Goal: Transaction & Acquisition: Purchase product/service

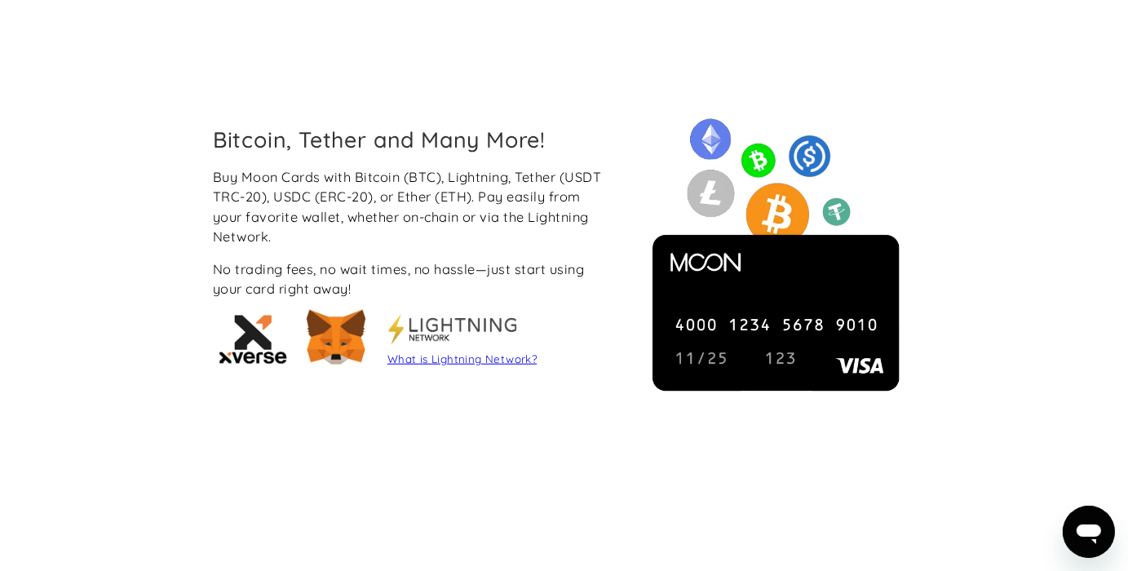
click at [446, 362] on link "What is Lightning Network?" at bounding box center [461, 358] width 149 height 13
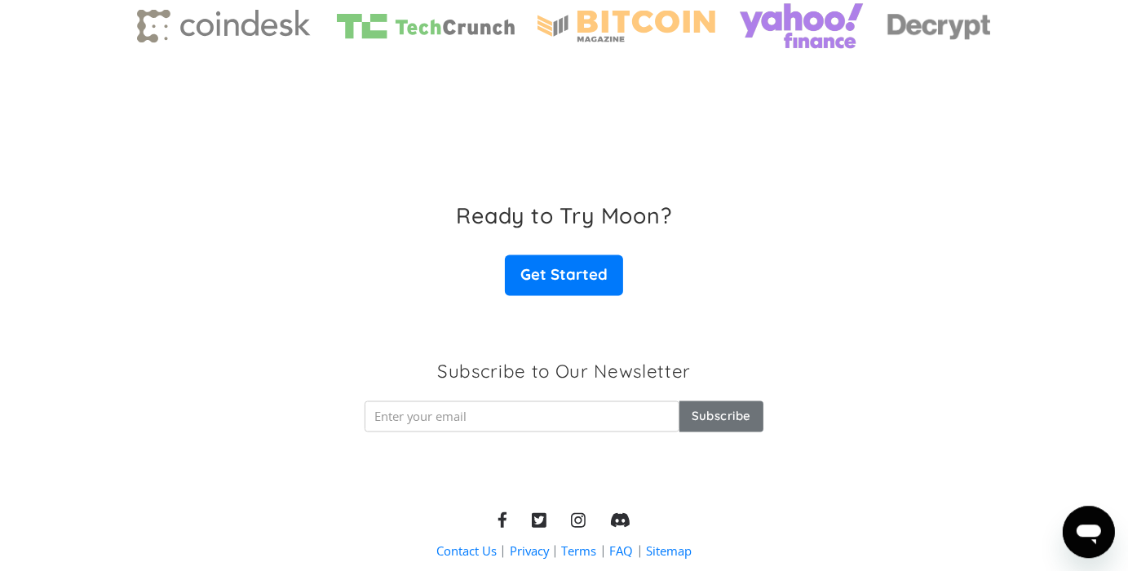
scroll to position [2568, 0]
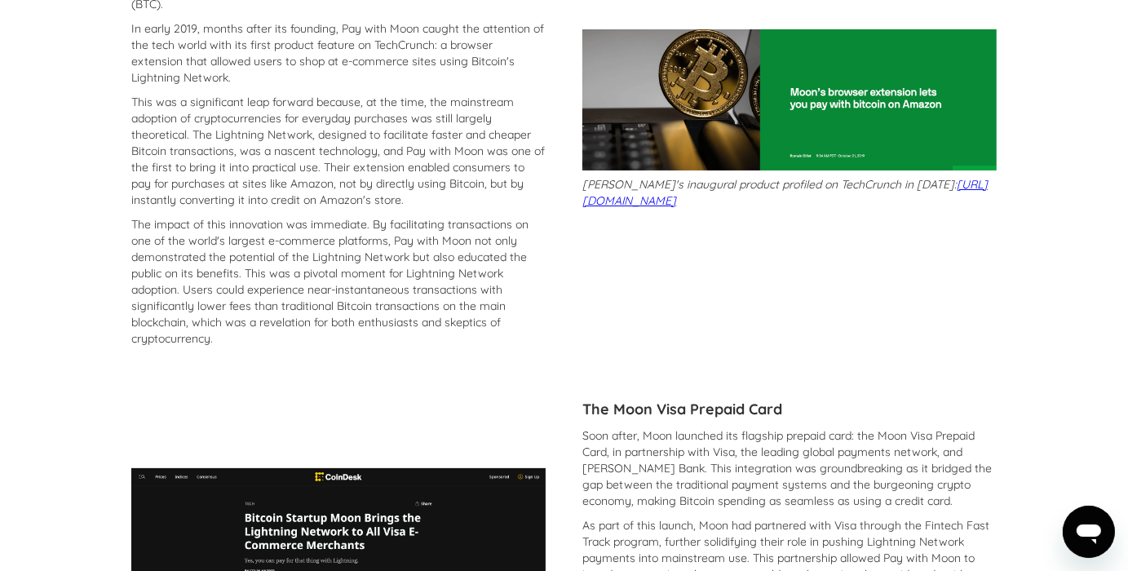
scroll to position [344, 0]
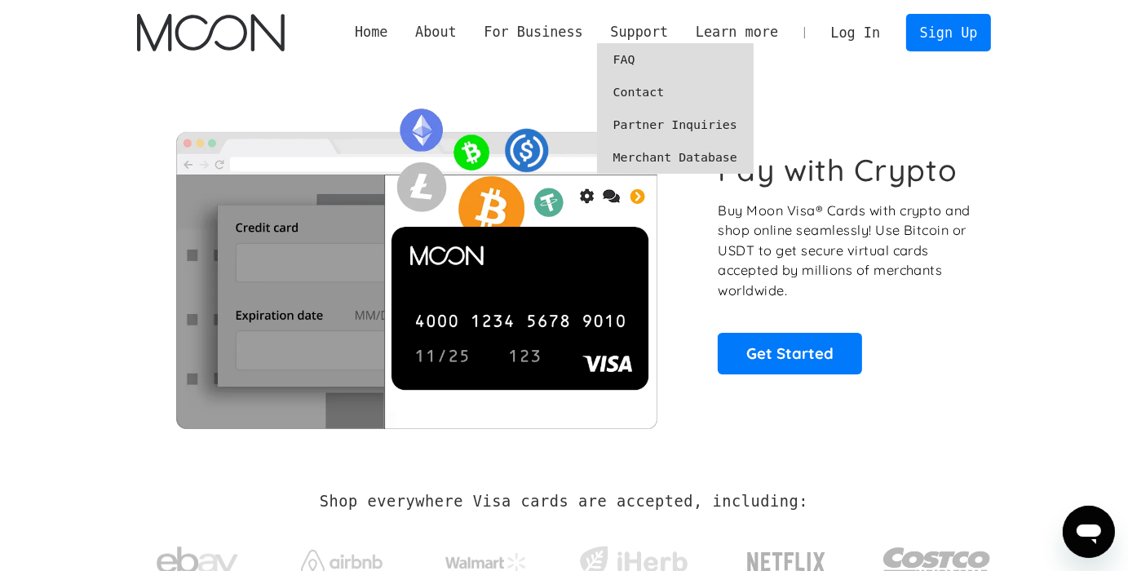
click at [639, 56] on link "FAQ" at bounding box center [675, 59] width 157 height 33
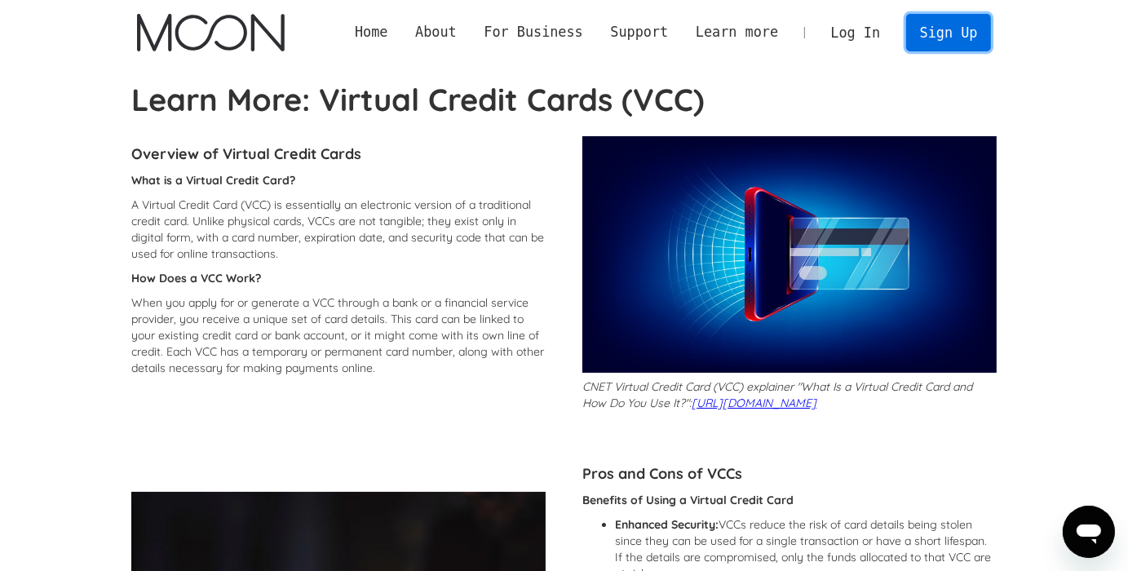
click at [938, 35] on link "Sign Up" at bounding box center [948, 32] width 85 height 37
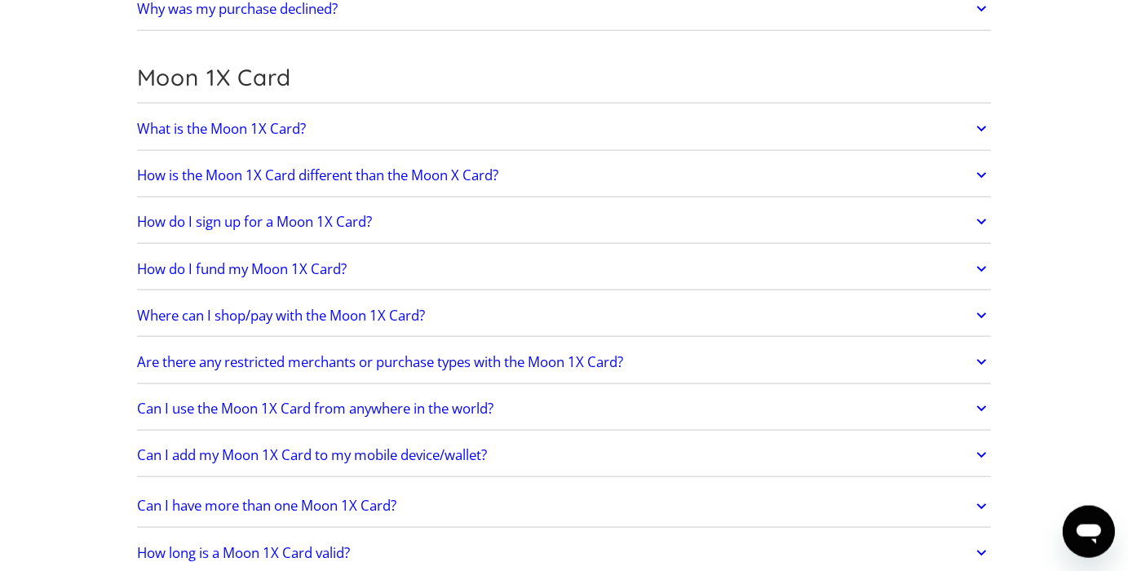
scroll to position [1894, 0]
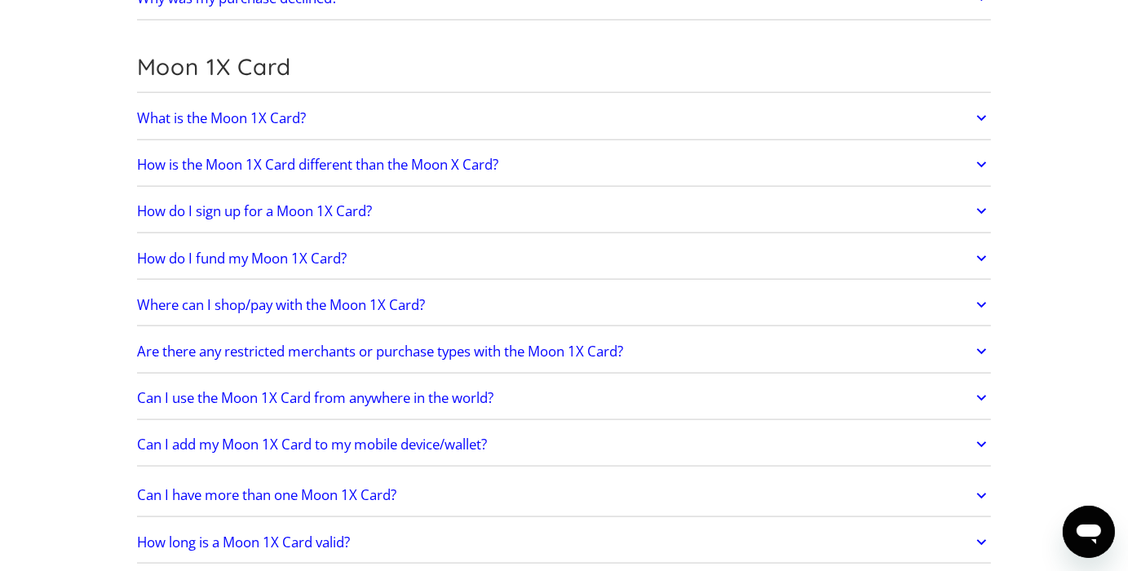
click at [613, 148] on link "How is the Moon 1X Card different than the Moon X Card?" at bounding box center [564, 165] width 855 height 34
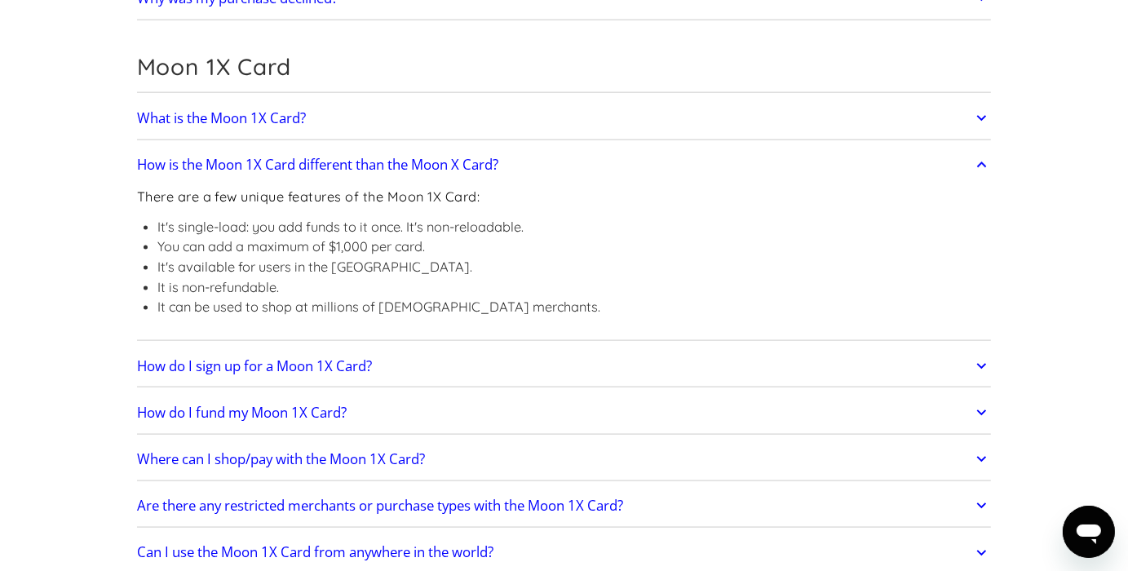
click at [613, 148] on link "How is the Moon 1X Card different than the Moon X Card?" at bounding box center [564, 165] width 855 height 34
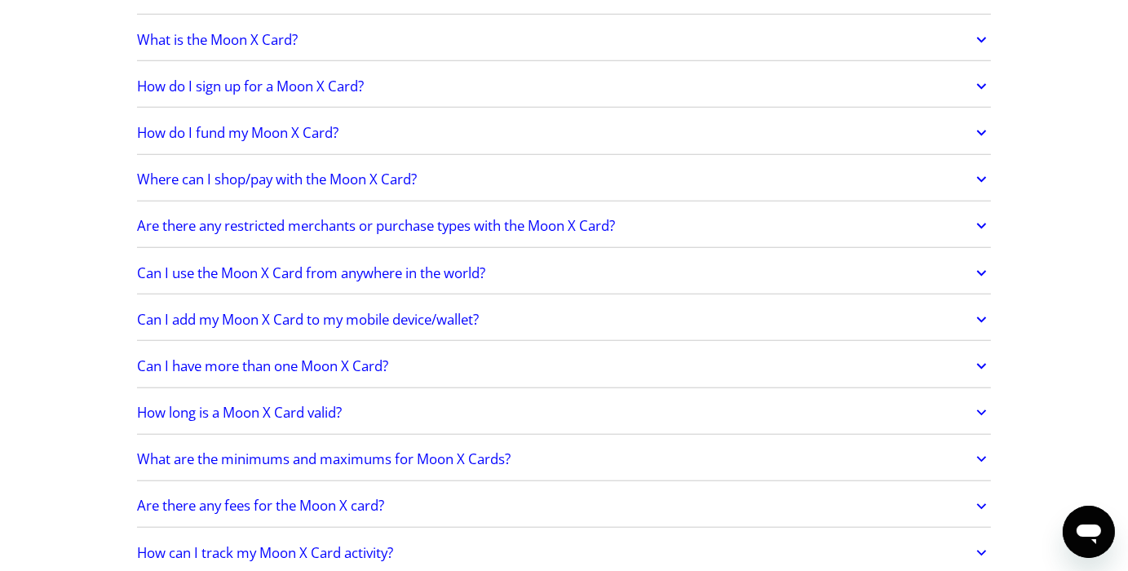
scroll to position [1119, 0]
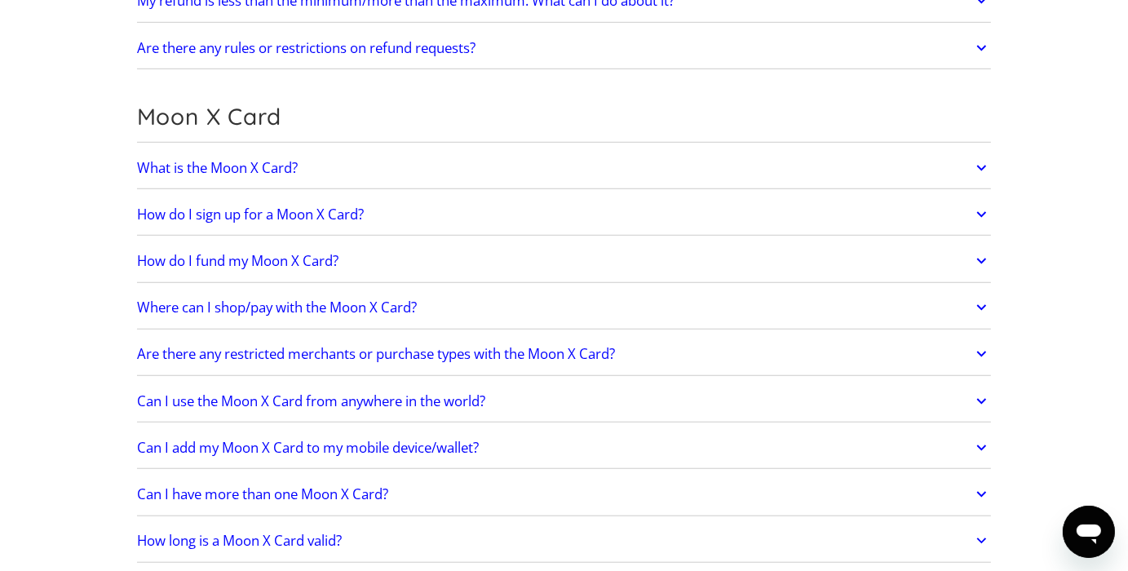
click at [540, 164] on link "What is the Moon X Card?" at bounding box center [564, 168] width 855 height 34
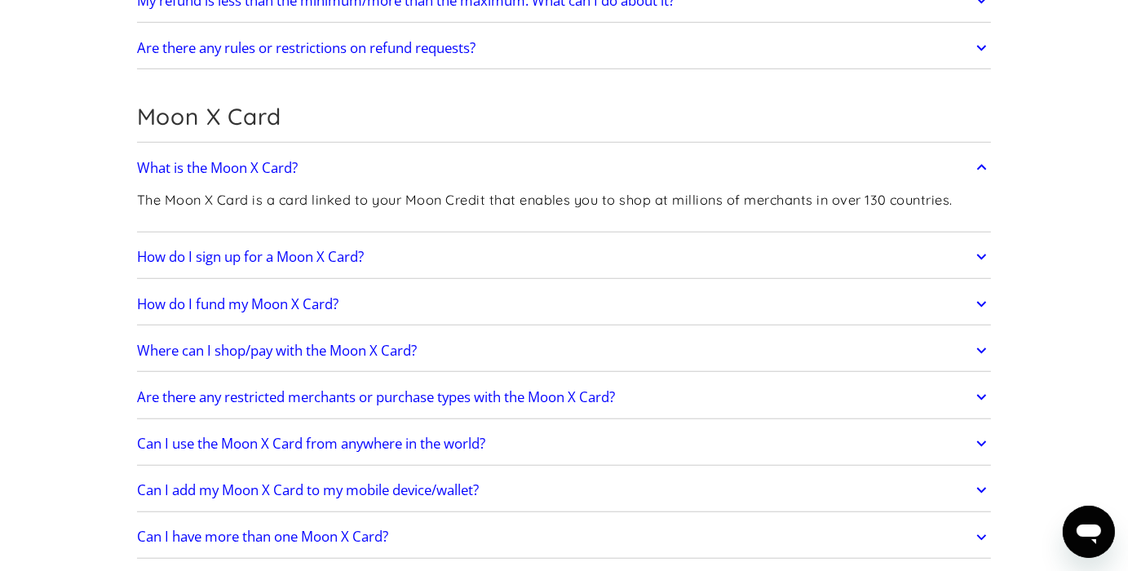
click at [540, 164] on link "What is the Moon X Card?" at bounding box center [564, 168] width 855 height 34
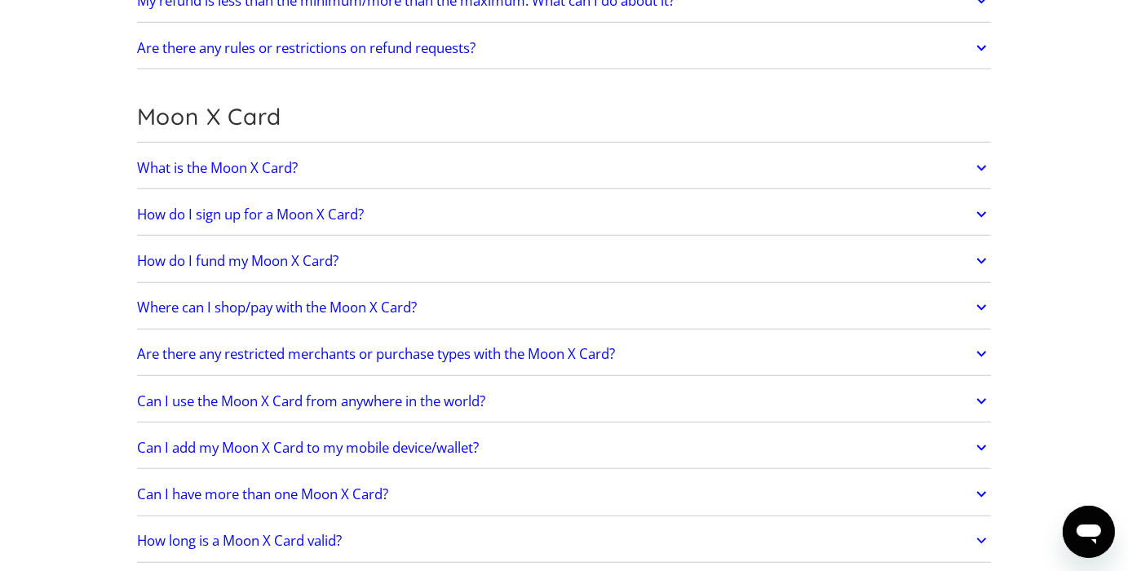
click at [543, 207] on link "How do I sign up for a Moon X Card?" at bounding box center [564, 214] width 855 height 34
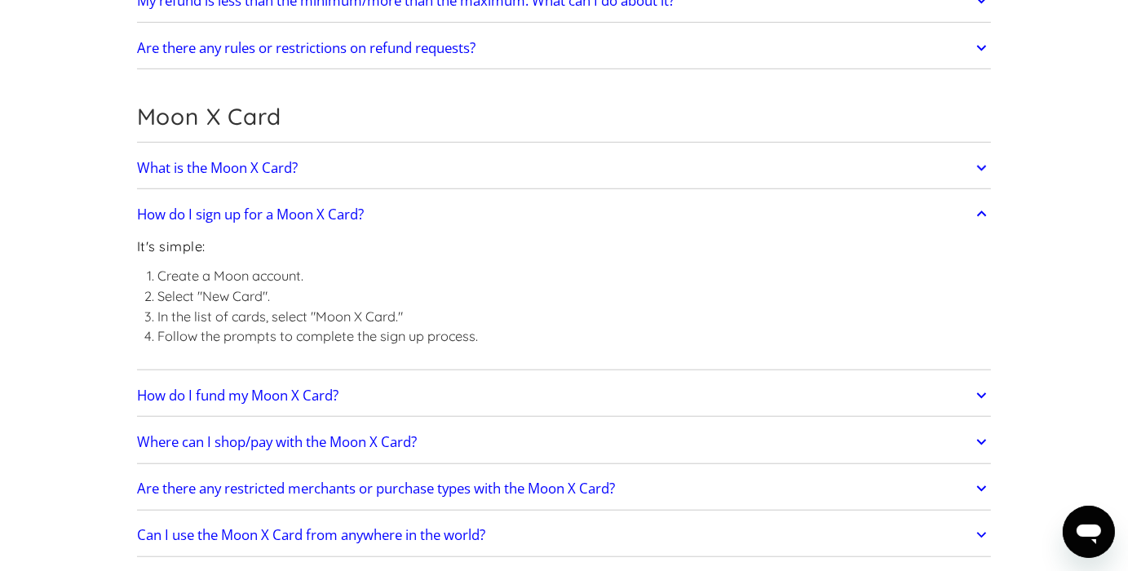
click at [543, 207] on link "How do I sign up for a Moon X Card?" at bounding box center [564, 214] width 855 height 34
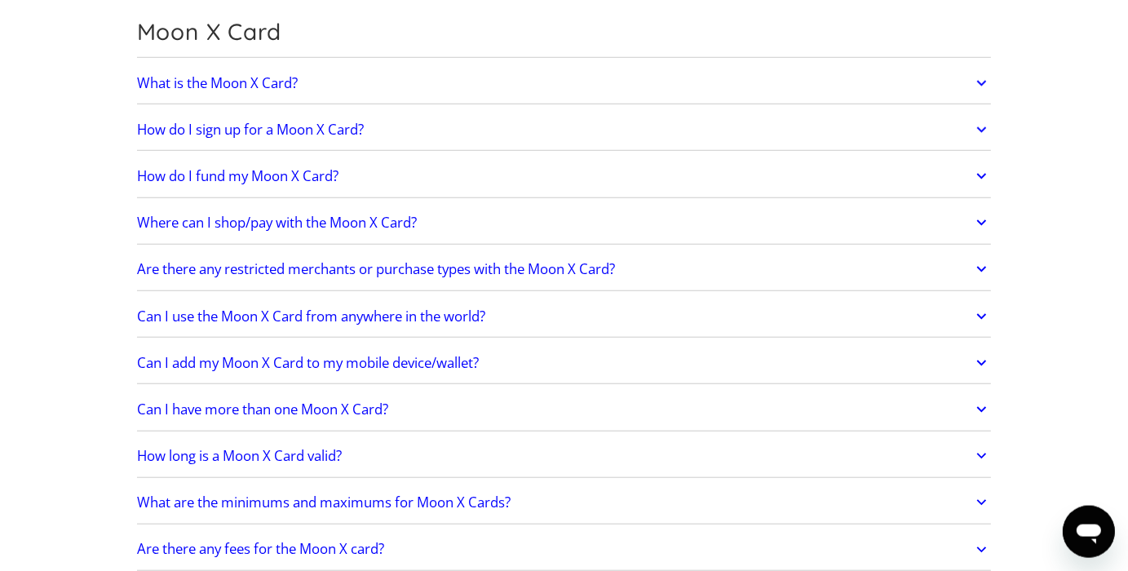
scroll to position [1205, 0]
click at [687, 272] on link "Are there any restricted merchants or purchase types with the Moon X Card?" at bounding box center [564, 267] width 855 height 34
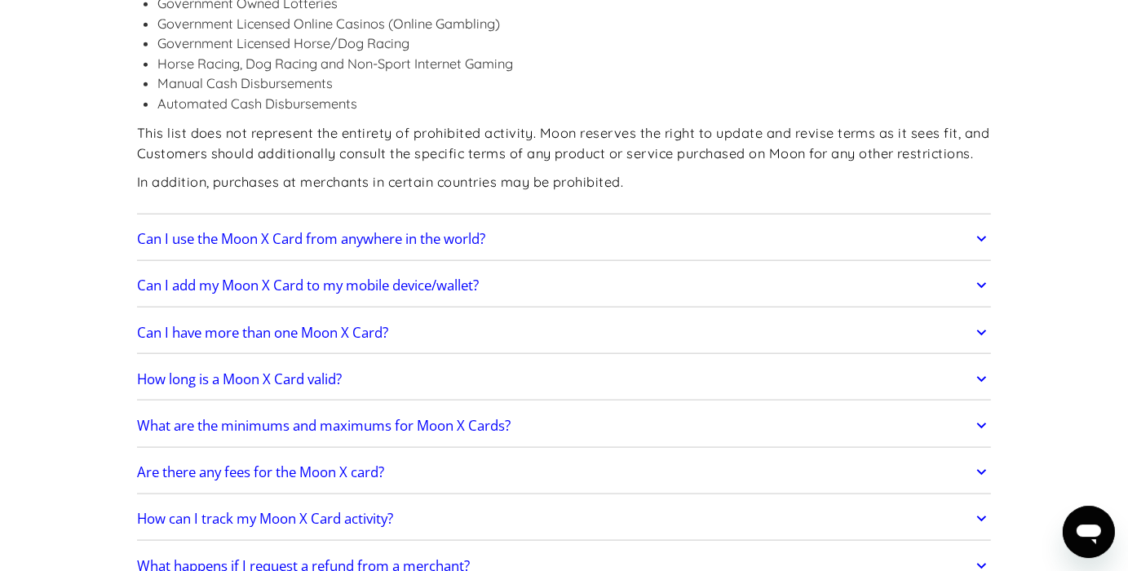
scroll to position [1722, 0]
click at [684, 227] on link "Can I use the Moon X Card from anywhere in the world?" at bounding box center [564, 236] width 855 height 34
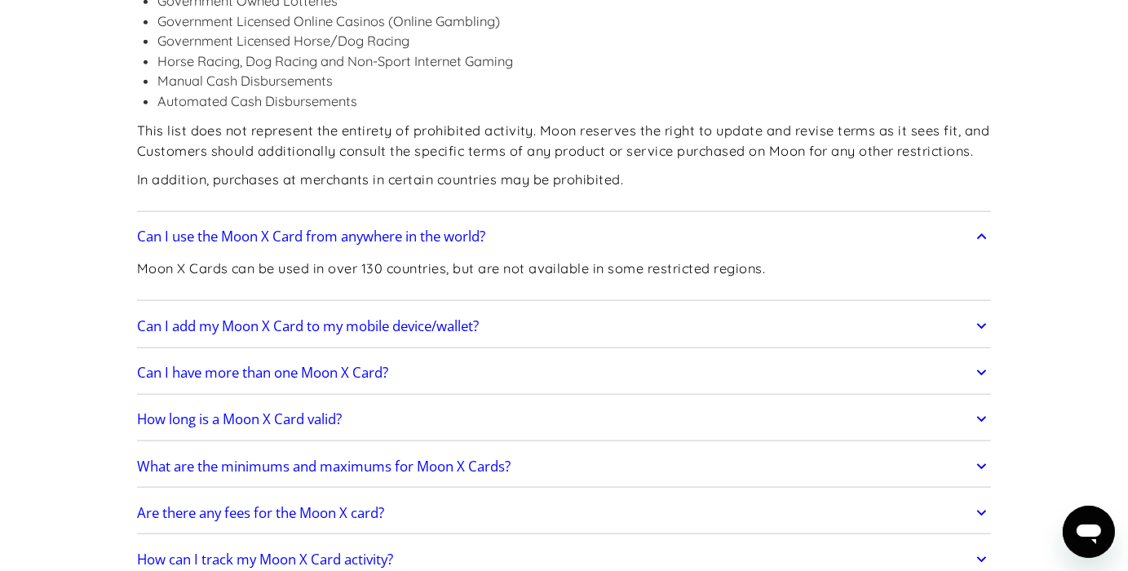
click at [681, 316] on link "Can I add my Moon X Card to my mobile device/wallet?" at bounding box center [564, 326] width 855 height 34
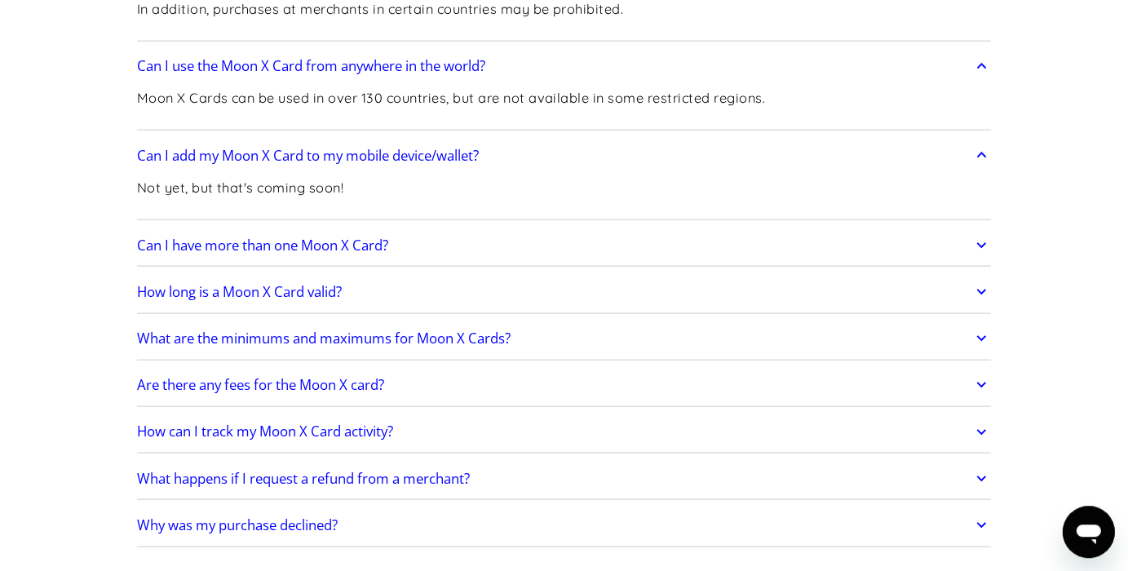
scroll to position [1894, 0]
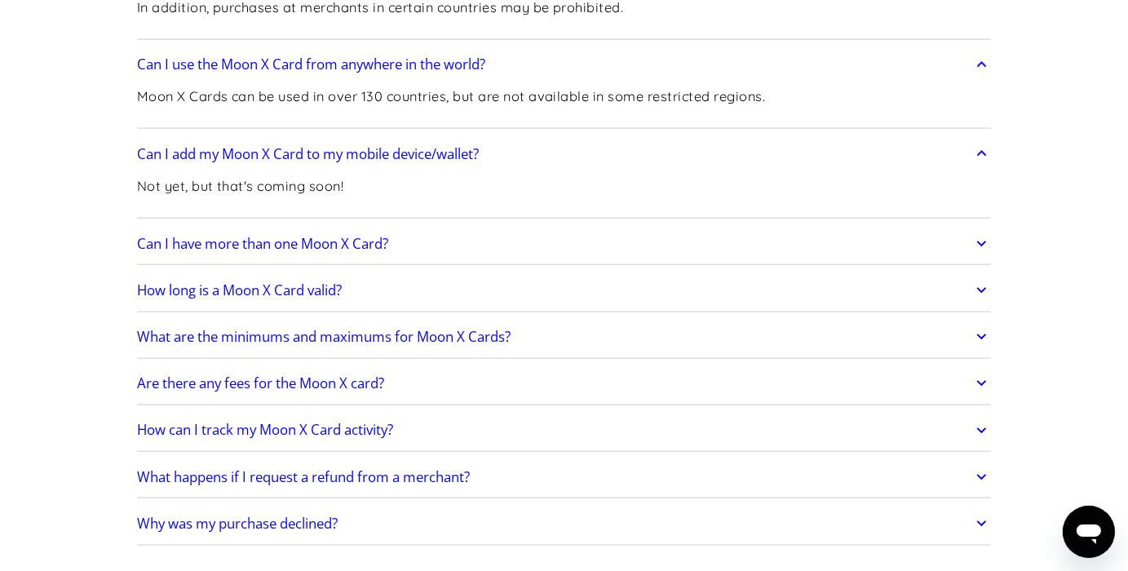
click at [687, 227] on link "Can I have more than one Moon X Card?" at bounding box center [564, 244] width 855 height 34
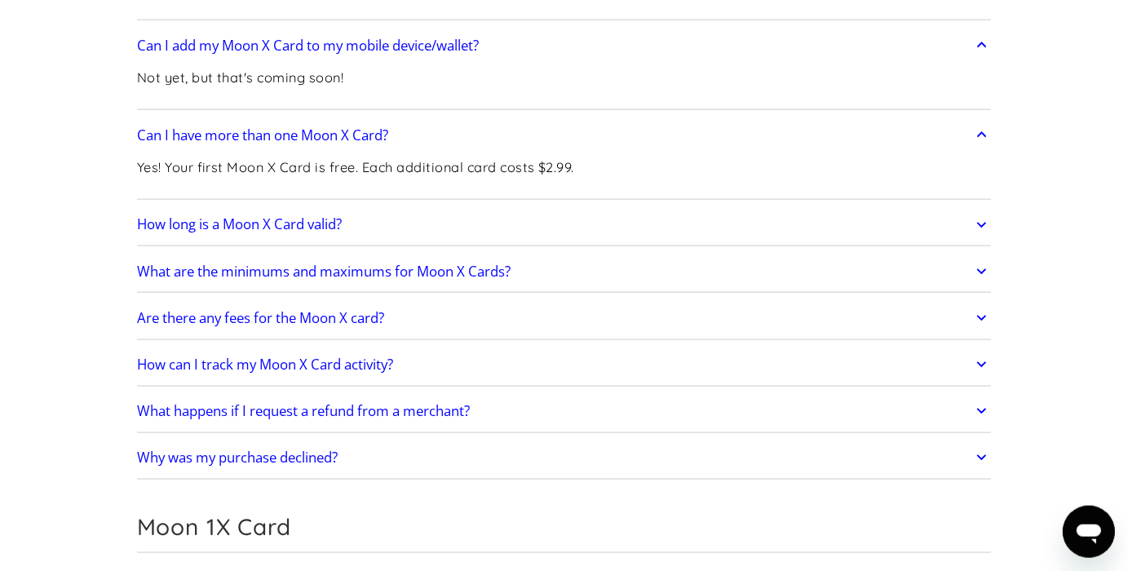
scroll to position [2067, 0]
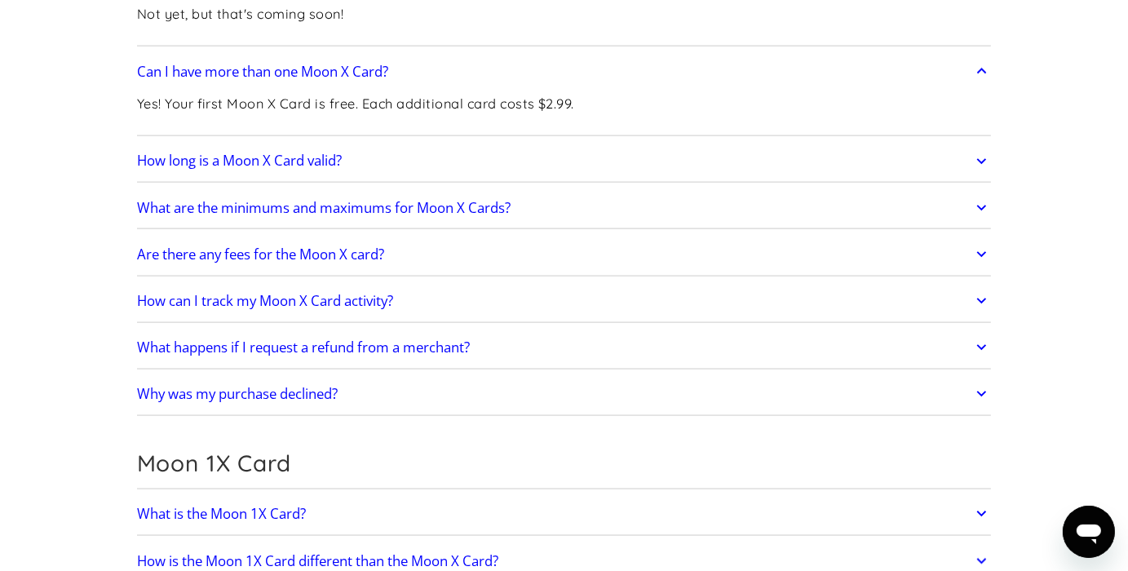
click at [690, 162] on link "How long is a Moon X Card valid?" at bounding box center [564, 161] width 855 height 34
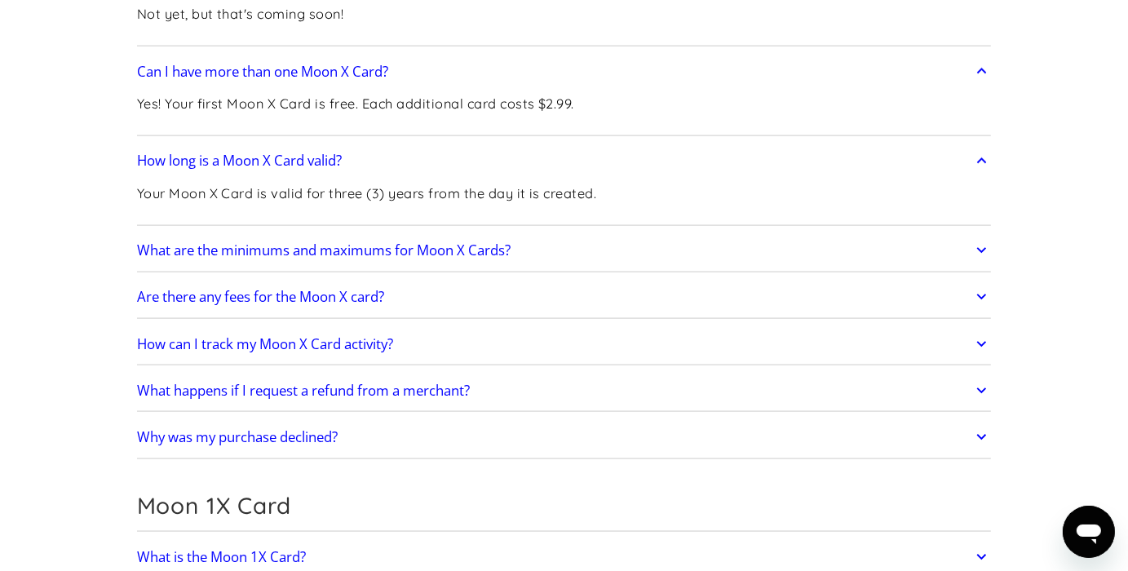
click at [723, 234] on link "What are the minimums and maximums for Moon X Cards?" at bounding box center [564, 250] width 855 height 34
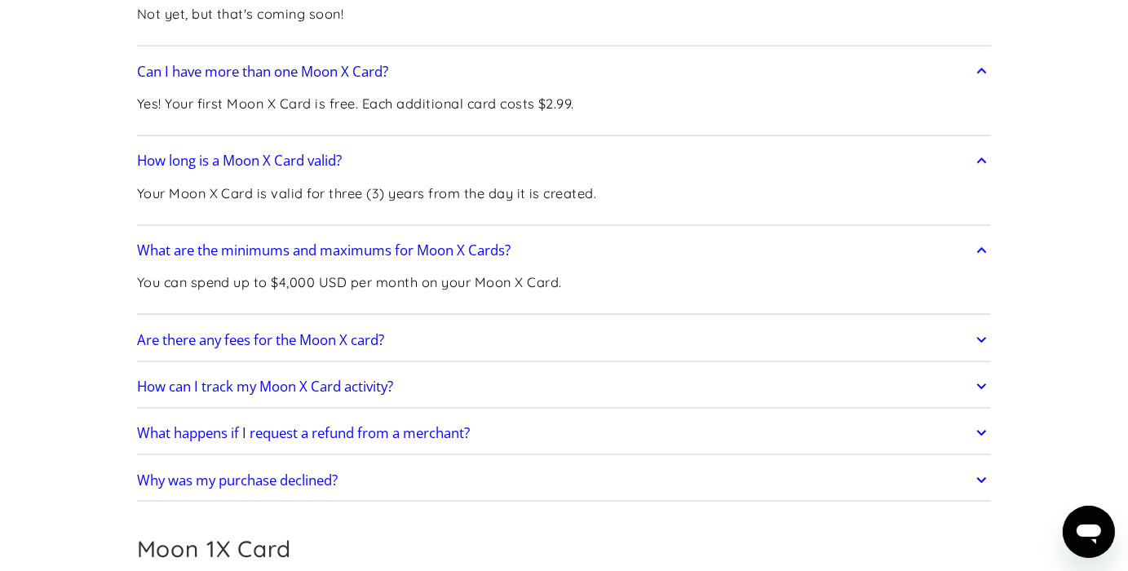
click at [682, 325] on link "Are there any fees for the Moon X card?" at bounding box center [564, 340] width 855 height 34
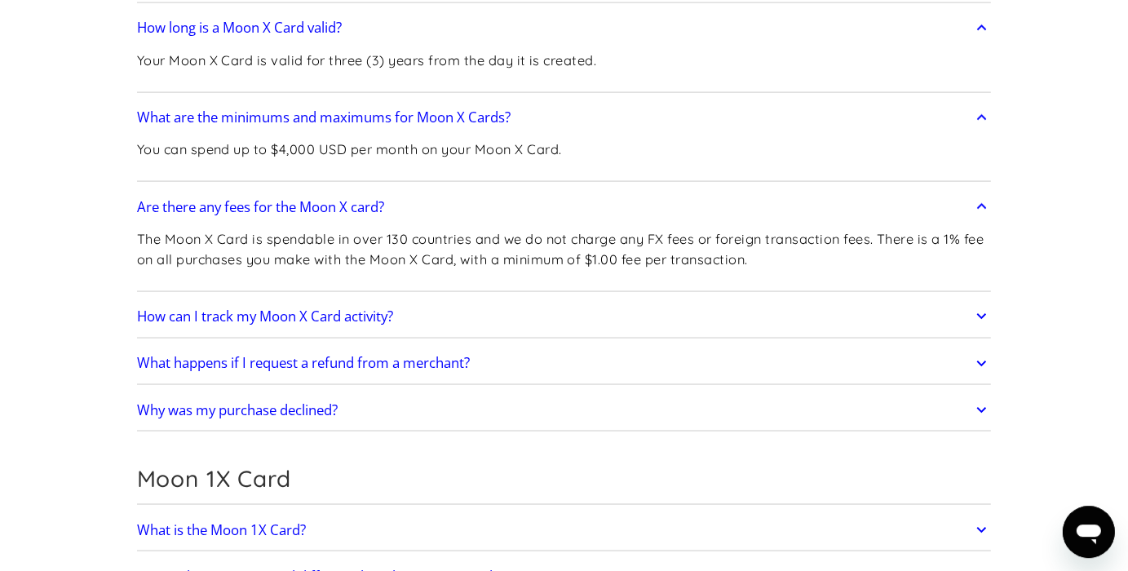
scroll to position [2239, 0]
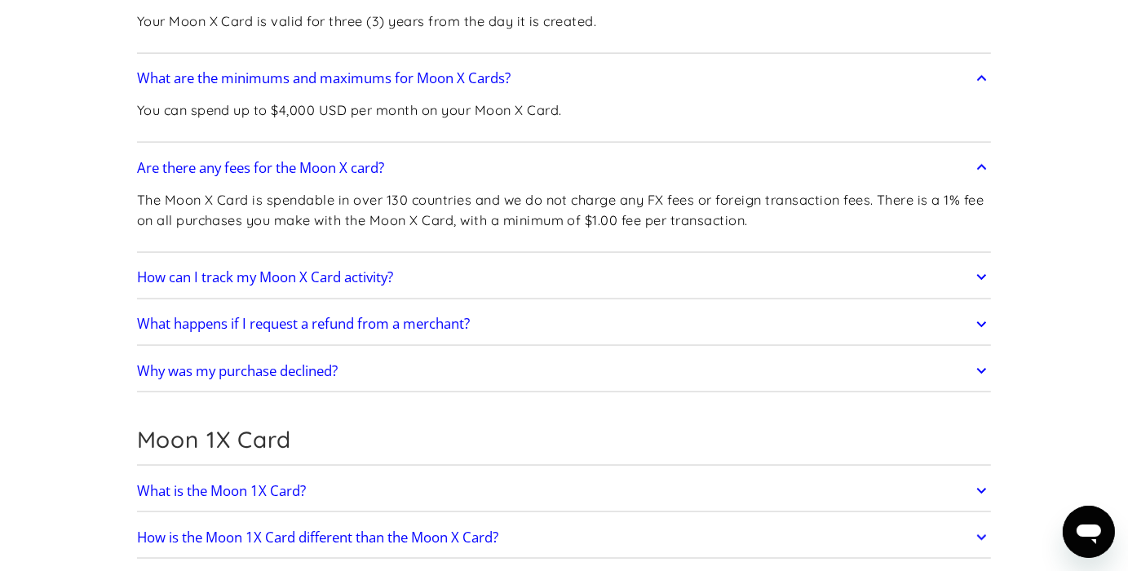
click at [714, 307] on link "What happens if I request a refund from a merchant?" at bounding box center [564, 324] width 855 height 34
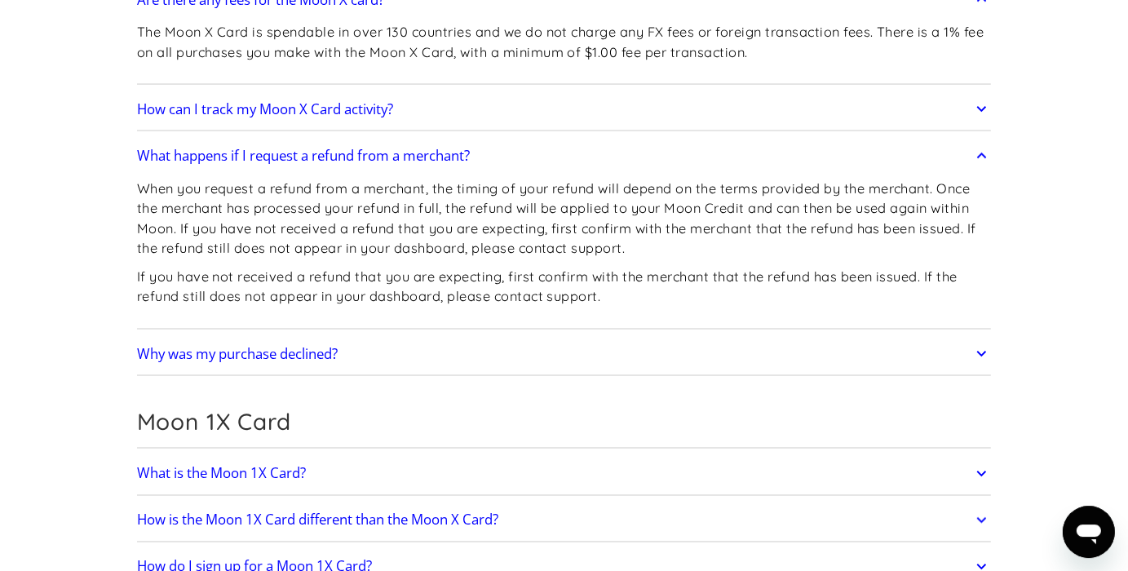
scroll to position [2411, 0]
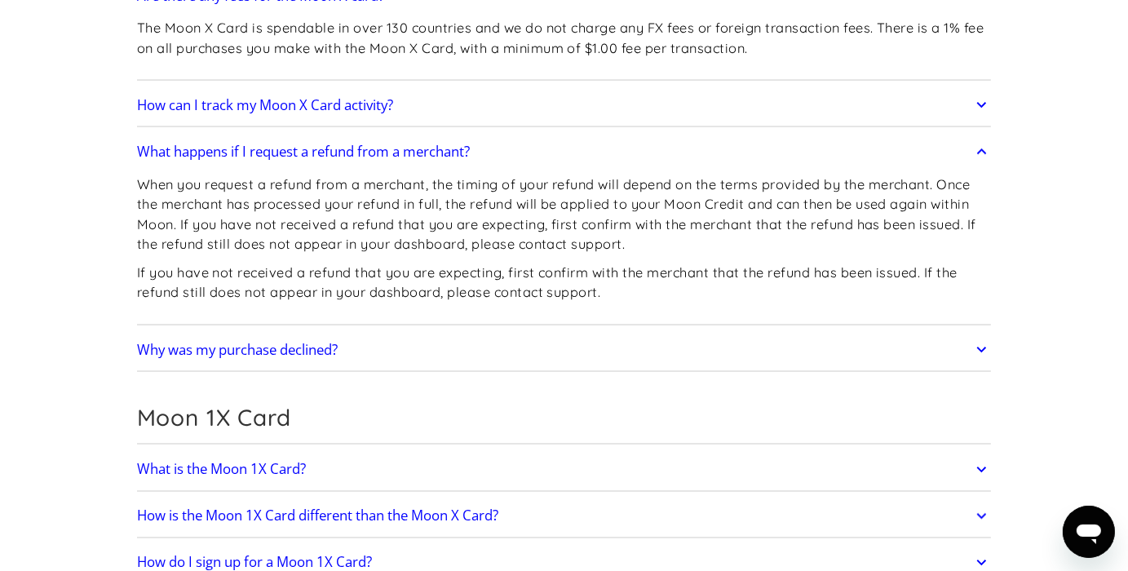
click at [703, 329] on div "Why was my purchase declined? Typically, purchases are declined for one of the …" at bounding box center [564, 350] width 855 height 42
click at [710, 343] on link "Why was my purchase declined?" at bounding box center [564, 350] width 855 height 34
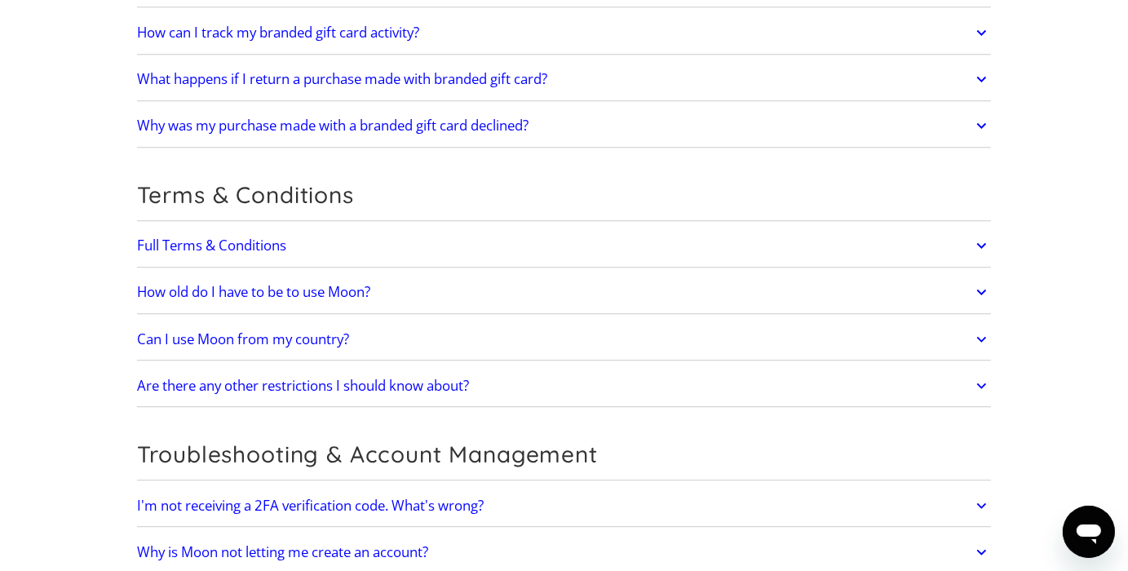
scroll to position [4133, 0]
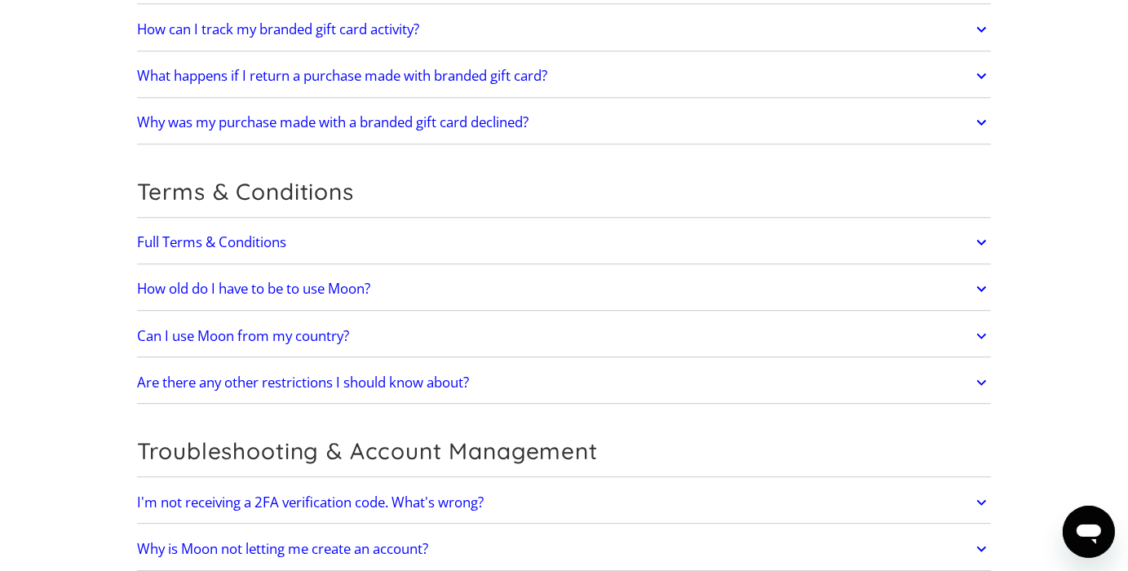
click at [722, 268] on div "How old do I have to be to use Moon? You must be 18 or older in order to use ou…" at bounding box center [564, 289] width 855 height 42
click at [730, 280] on link "How old do I have to be to use Moon?" at bounding box center [564, 289] width 855 height 34
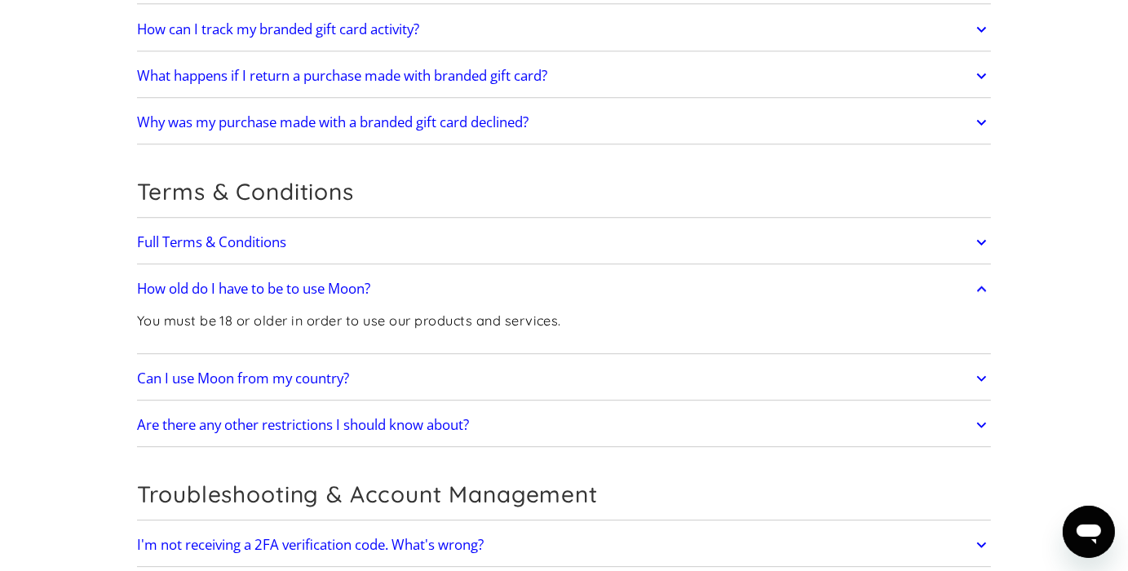
click at [731, 281] on link "How old do I have to be to use Moon?" at bounding box center [564, 289] width 855 height 34
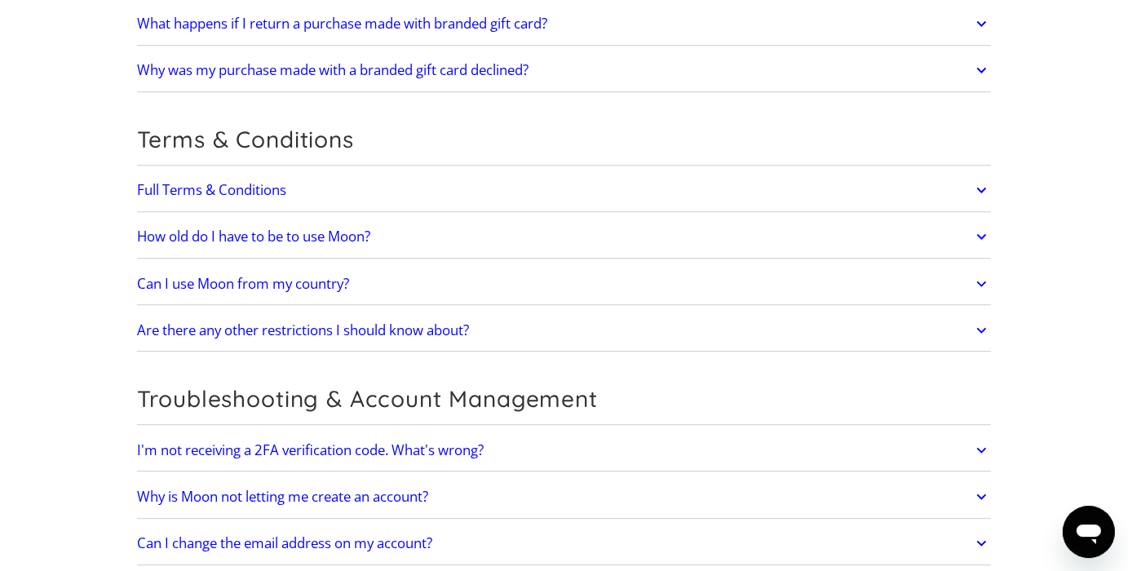
scroll to position [4220, 0]
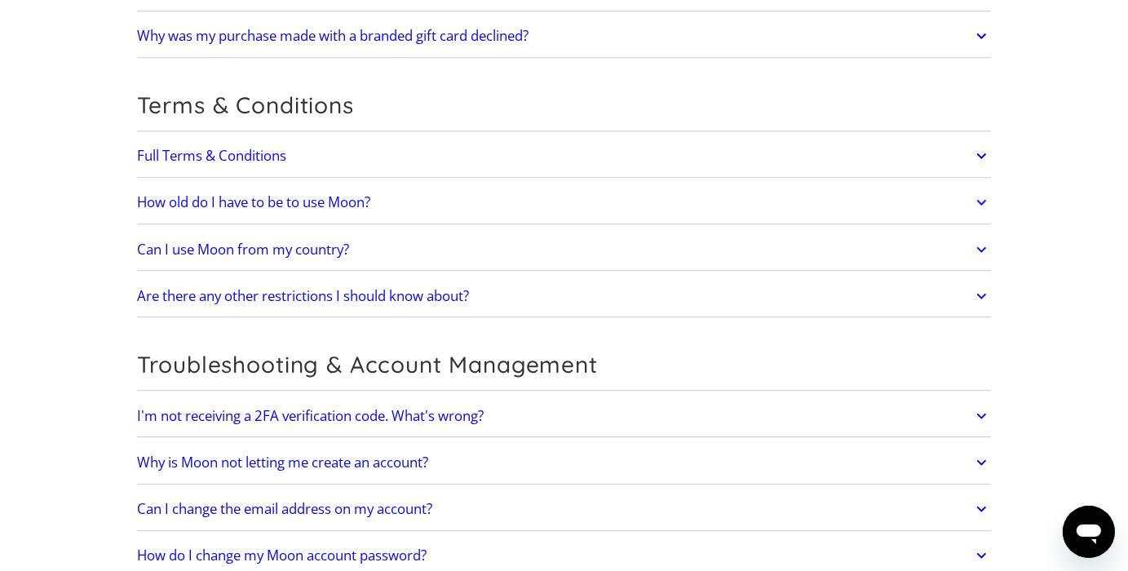
click at [723, 252] on link "Can I use Moon from my country?" at bounding box center [564, 249] width 855 height 34
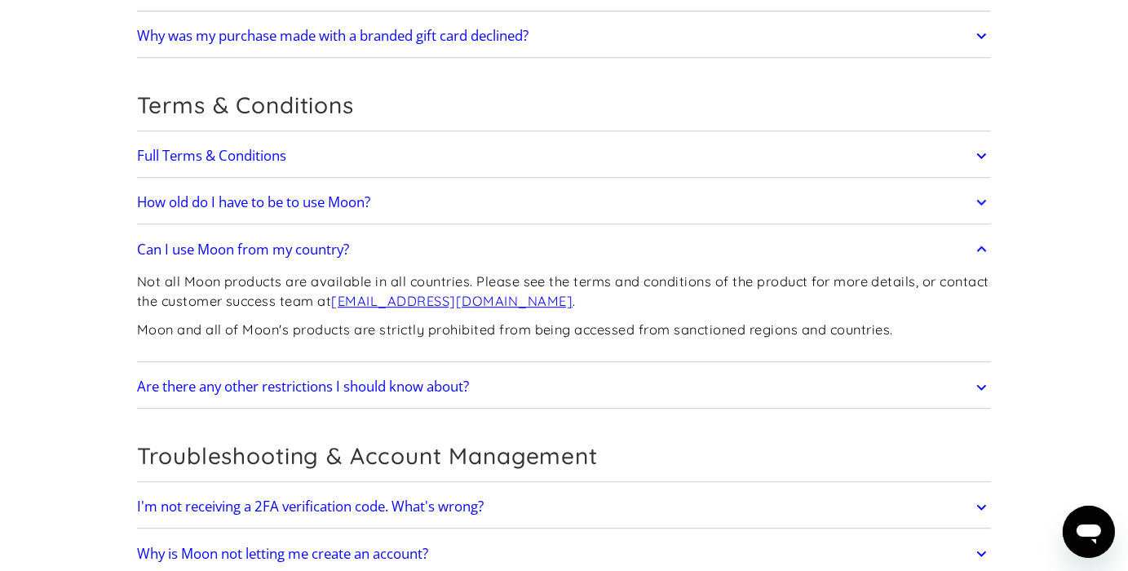
click at [721, 254] on link "Can I use Moon from my country?" at bounding box center [564, 249] width 855 height 34
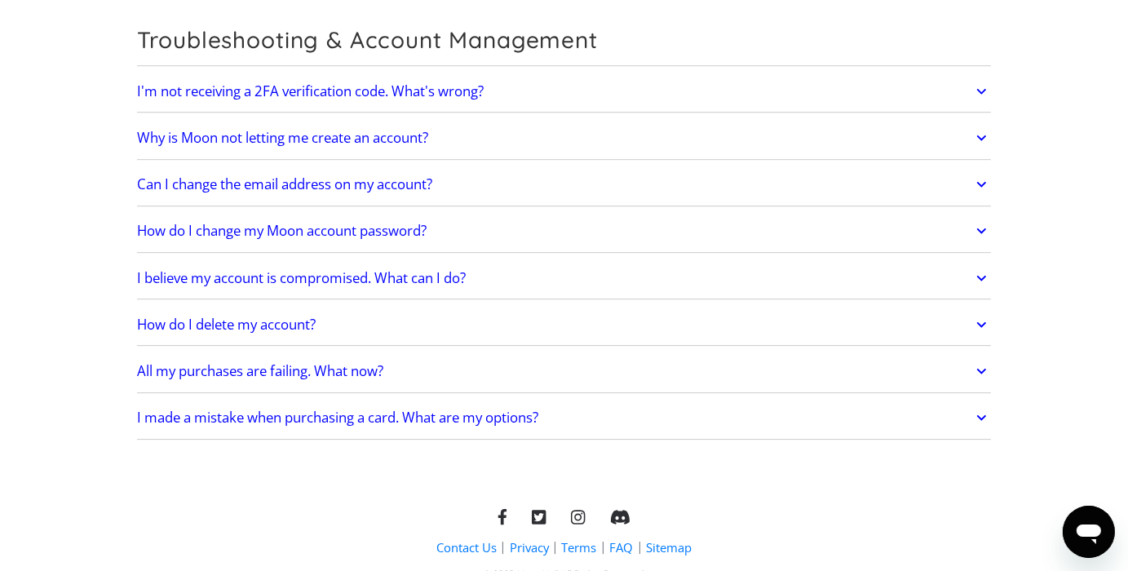
scroll to position [4564, 0]
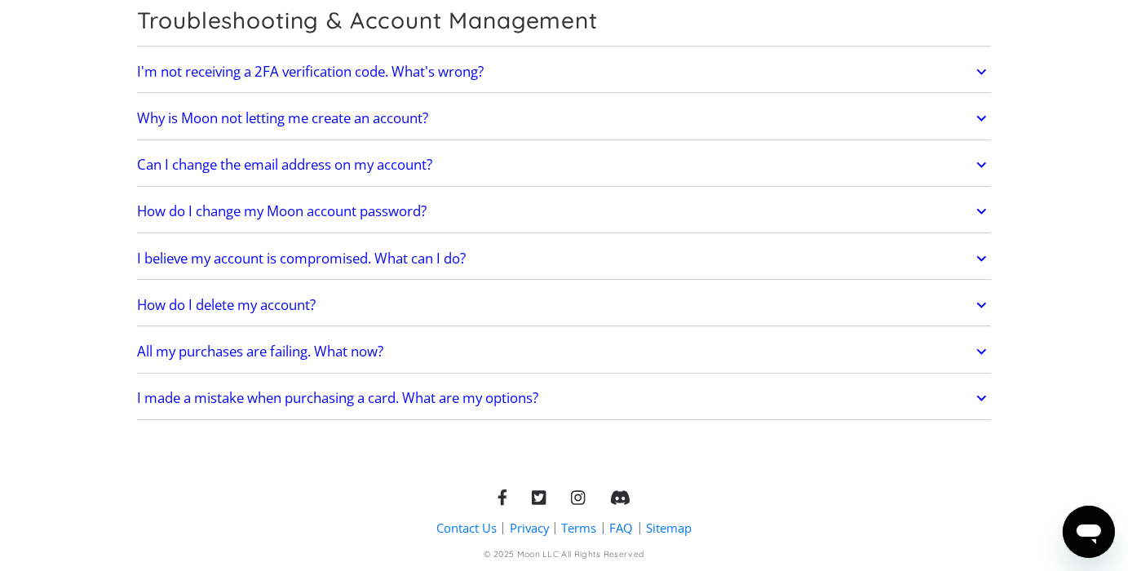
click at [725, 338] on link "All my purchases are failing. What now?" at bounding box center [564, 351] width 855 height 34
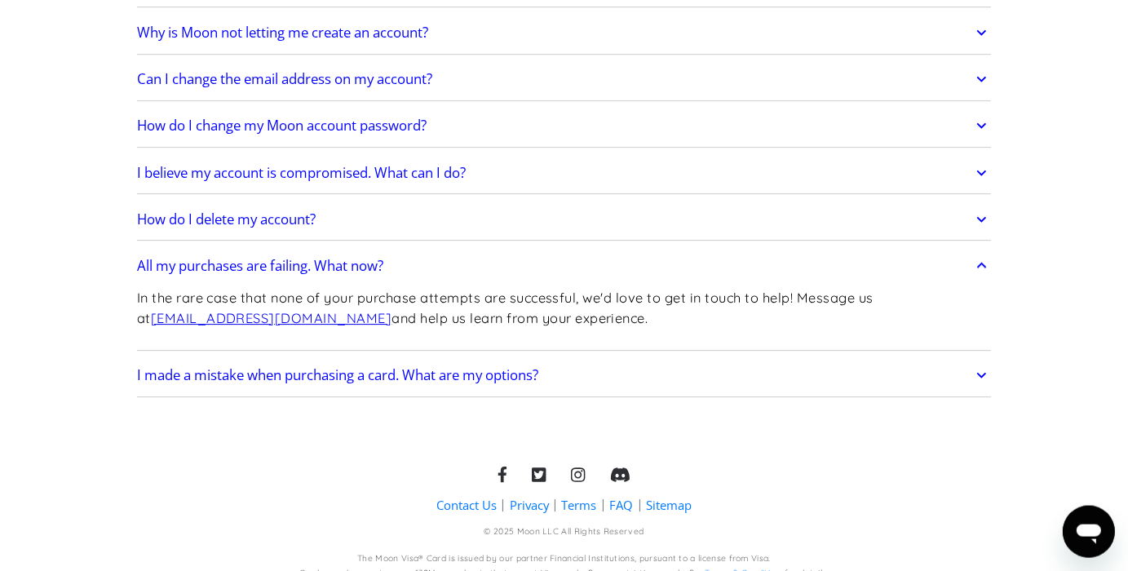
scroll to position [4657, 0]
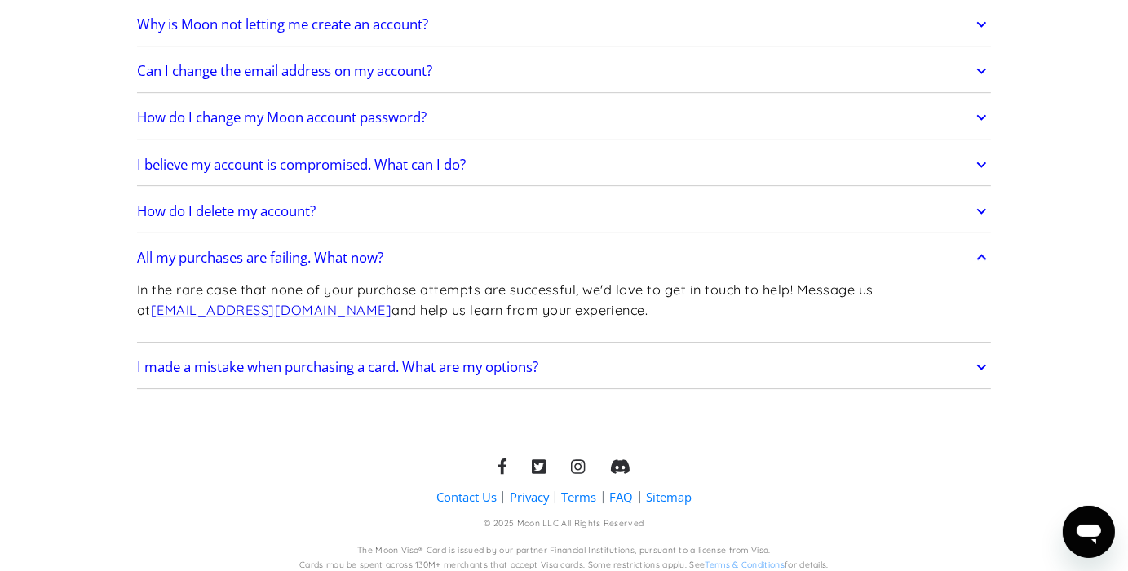
click at [729, 347] on div "I made a mistake when purchasing a card. What are my options? If you mistakenly…" at bounding box center [564, 368] width 855 height 42
click at [735, 350] on link "I made a mistake when purchasing a card. What are my options?" at bounding box center [564, 367] width 855 height 34
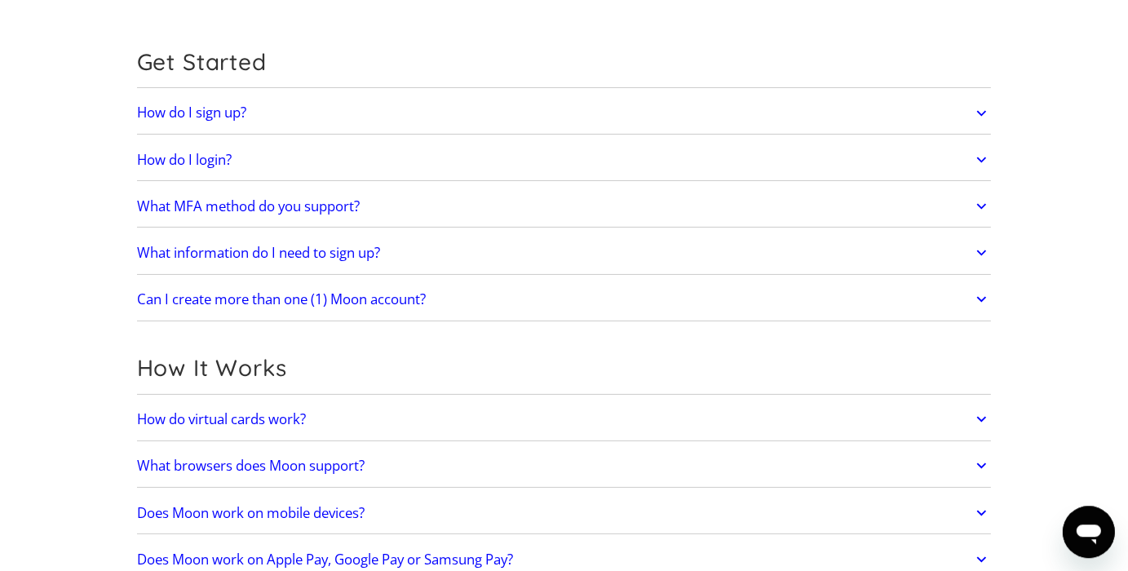
scroll to position [0, 0]
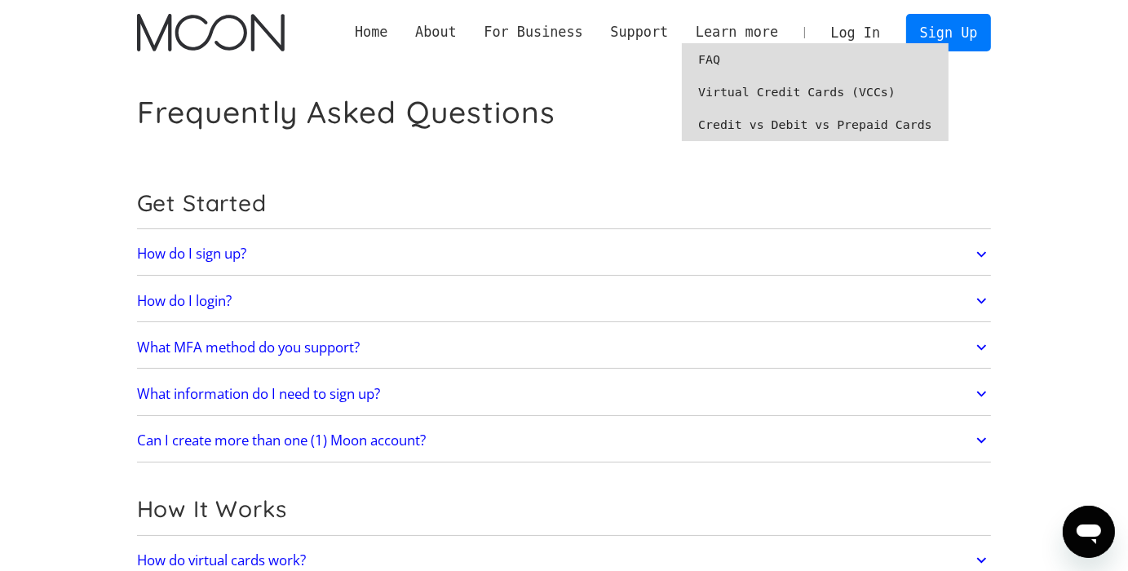
click at [728, 53] on link "FAQ" at bounding box center [815, 59] width 267 height 33
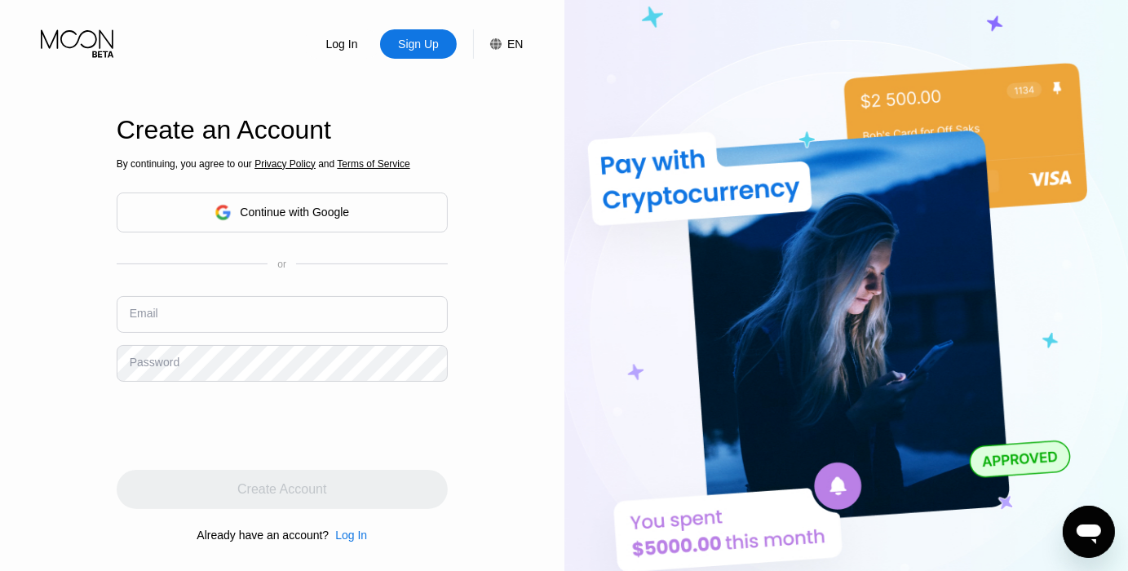
click at [253, 317] on input "text" at bounding box center [282, 314] width 331 height 37
paste input "webdev44@proton.me"
type input "webdev44@proton.me"
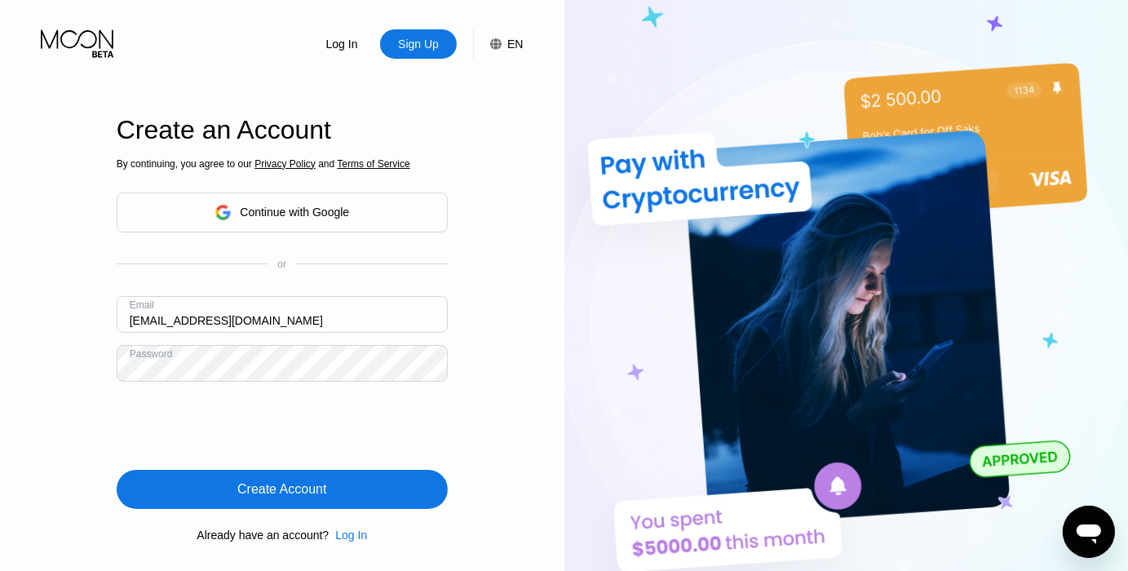
click at [312, 488] on div "Create Account" at bounding box center [281, 489] width 89 height 16
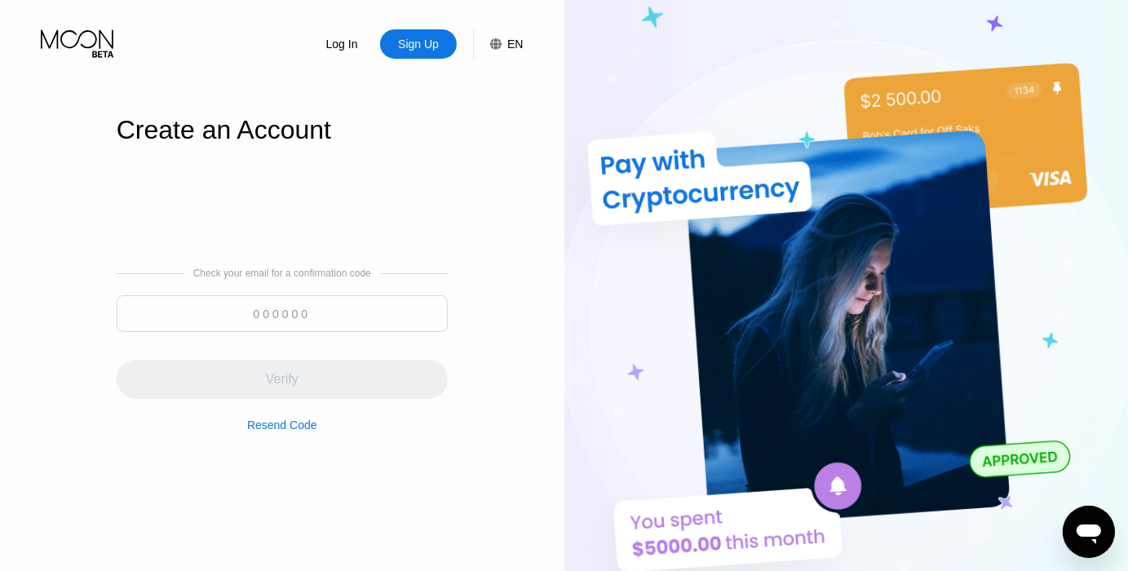
paste input "725792"
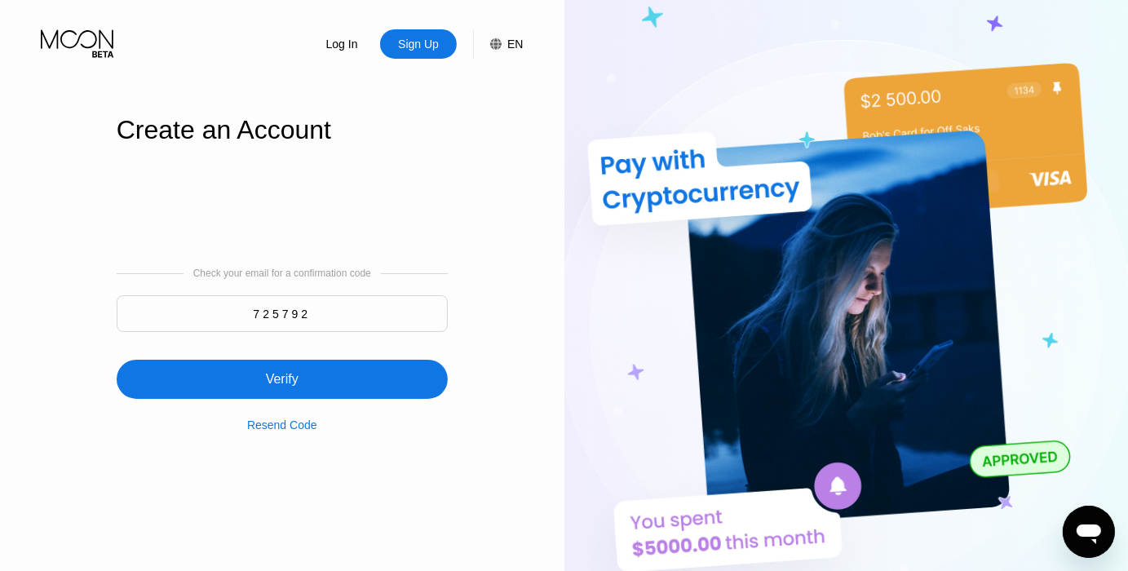
type input "725792"
click at [321, 395] on div "Verify" at bounding box center [282, 379] width 331 height 39
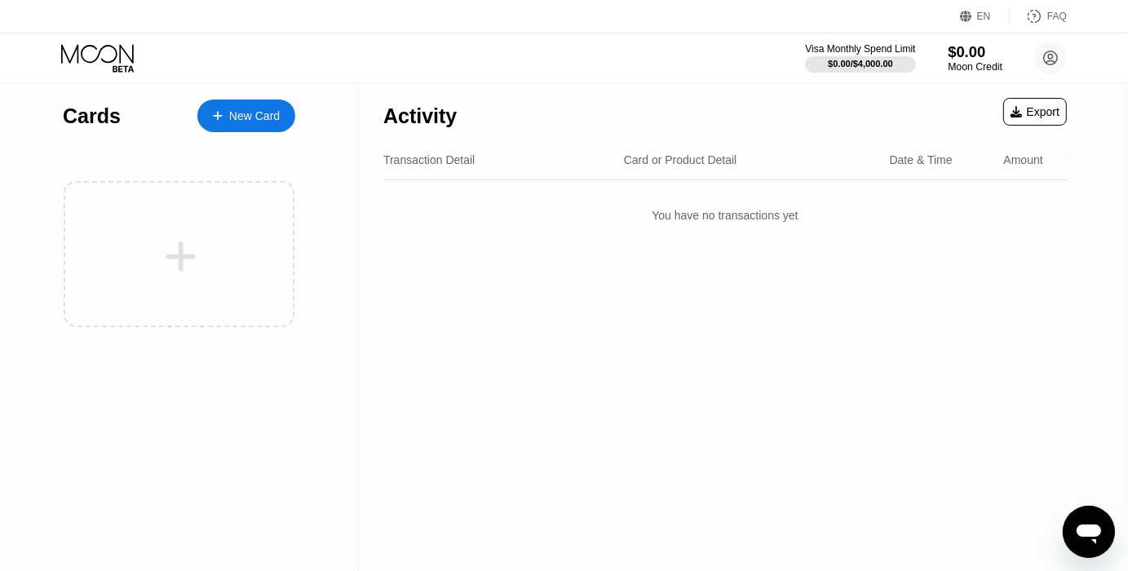
click at [968, 73] on div "Moon Credit" at bounding box center [975, 66] width 55 height 11
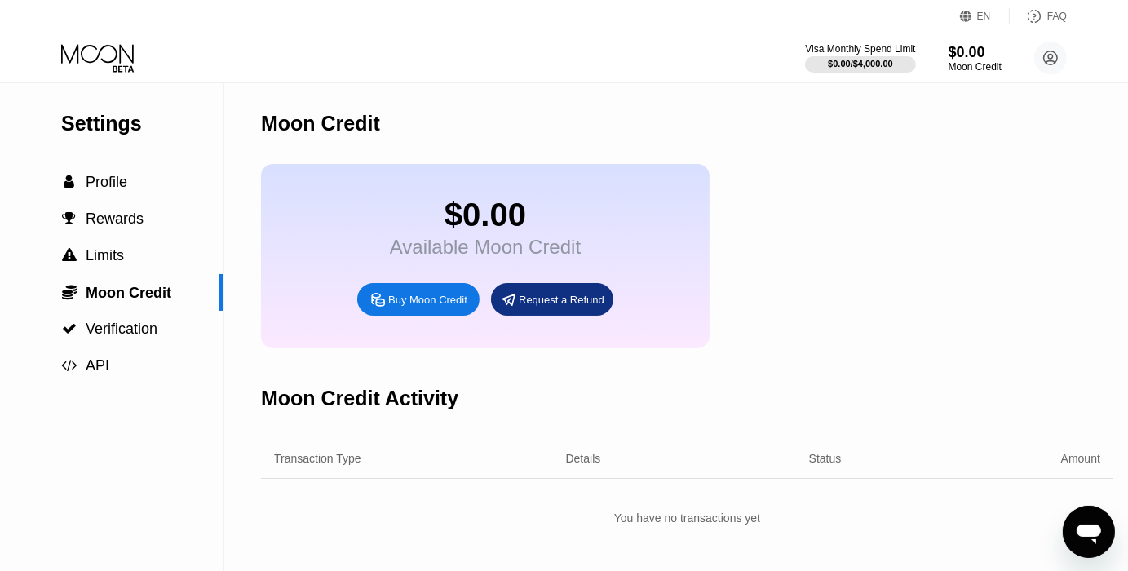
click at [400, 307] on div "Buy Moon Credit" at bounding box center [427, 300] width 79 height 14
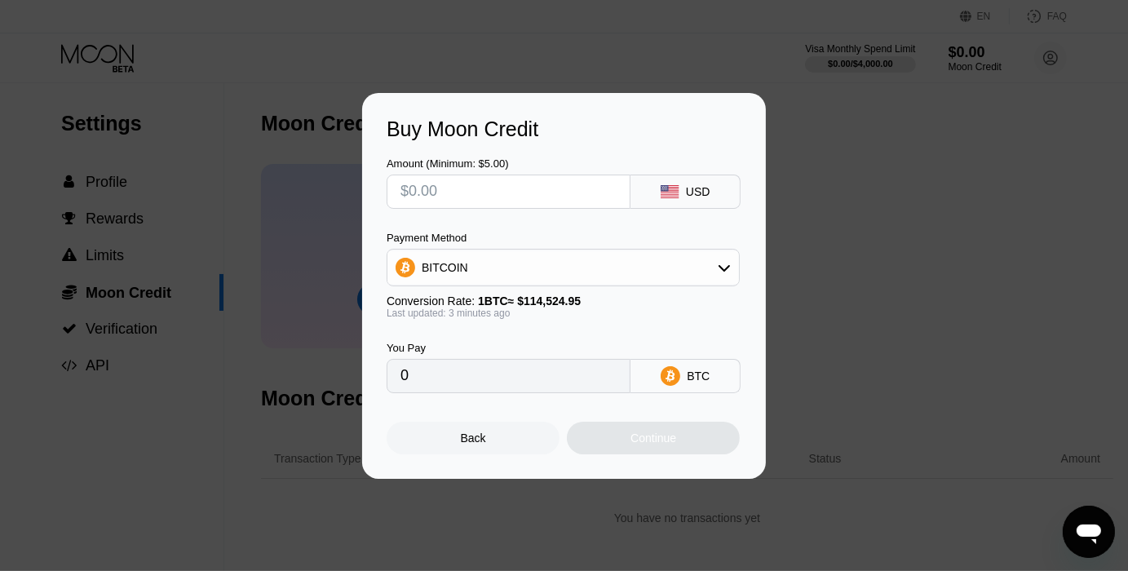
click at [665, 192] on rect at bounding box center [670, 191] width 18 height 13
click at [726, 271] on icon at bounding box center [723, 267] width 11 height 7
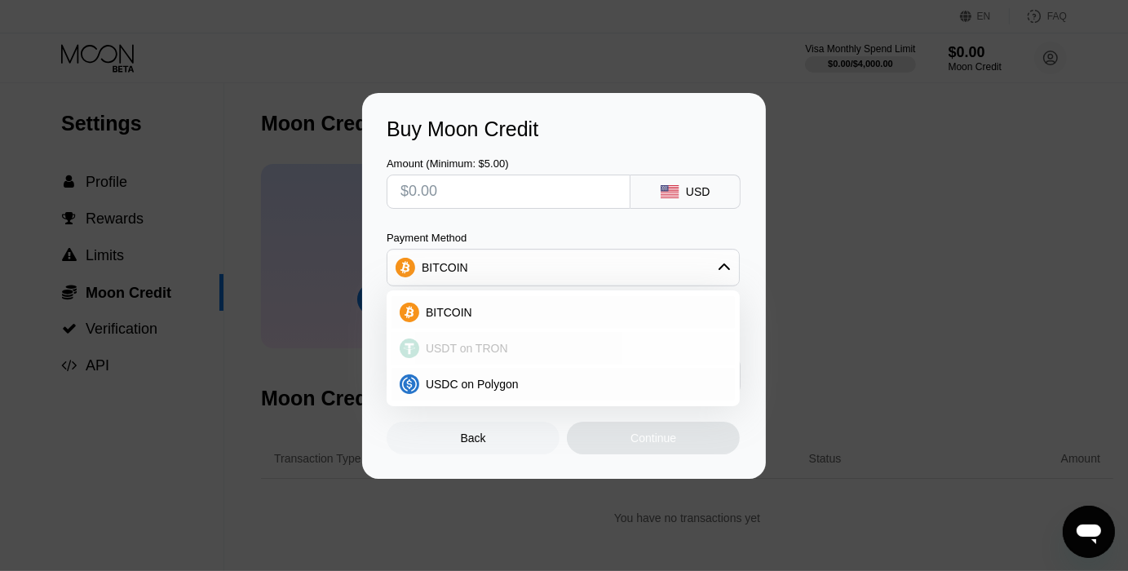
click at [480, 343] on span "USDT on TRON" at bounding box center [467, 348] width 82 height 13
type input "0.00"
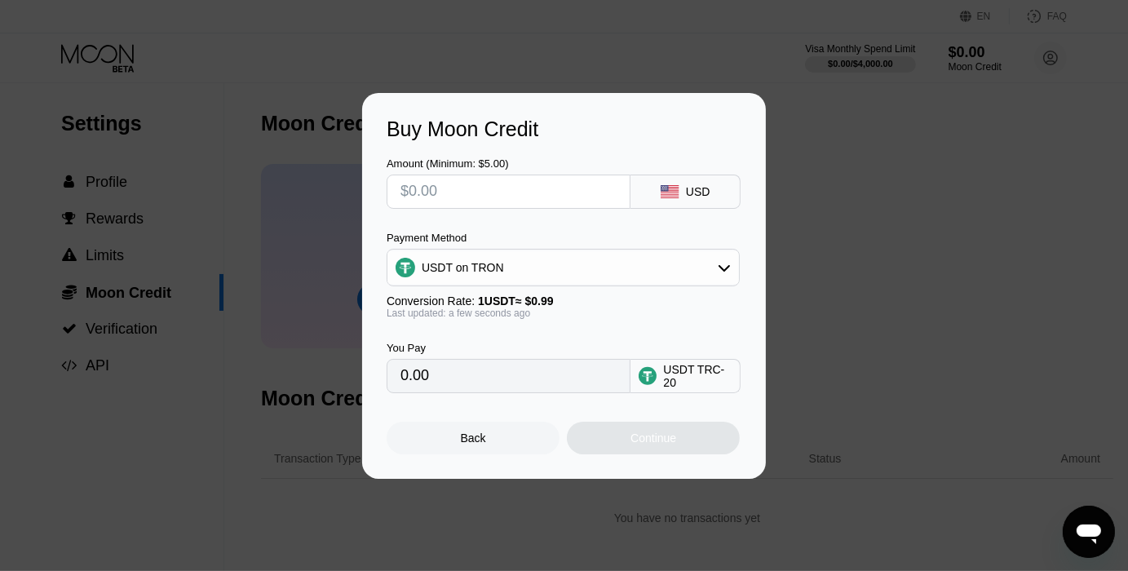
click at [532, 202] on input "text" at bounding box center [508, 191] width 216 height 33
type input "$3"
type input "3.03"
type input "$30"
type input "30.30"
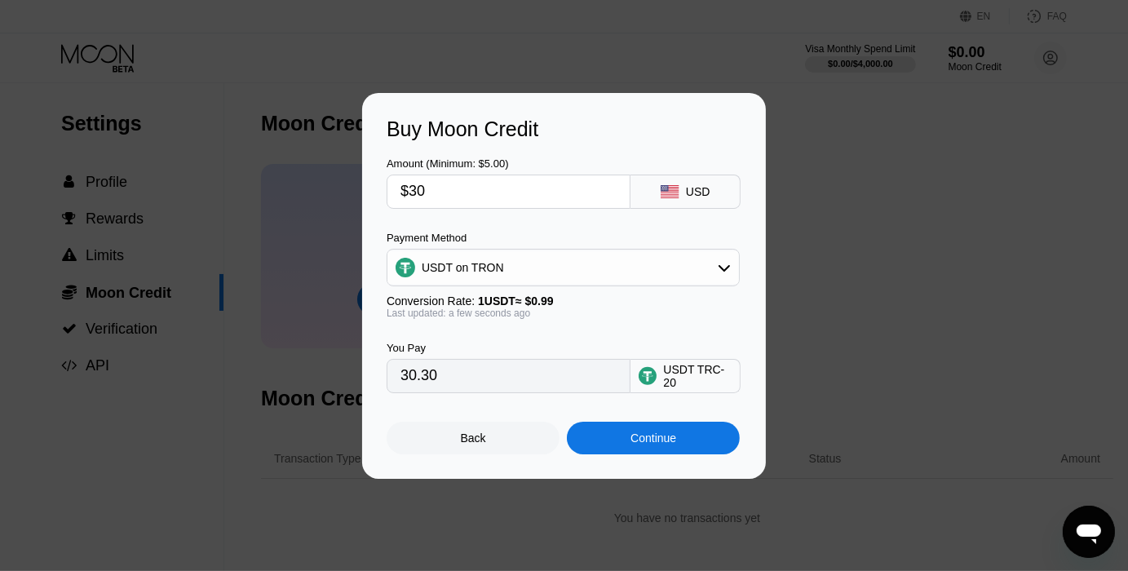
drag, startPoint x: 418, startPoint y: 191, endPoint x: 458, endPoint y: 194, distance: 40.9
click at [458, 194] on input "$30" at bounding box center [508, 191] width 216 height 33
type input "$31"
type input "31.31"
type input "$31"
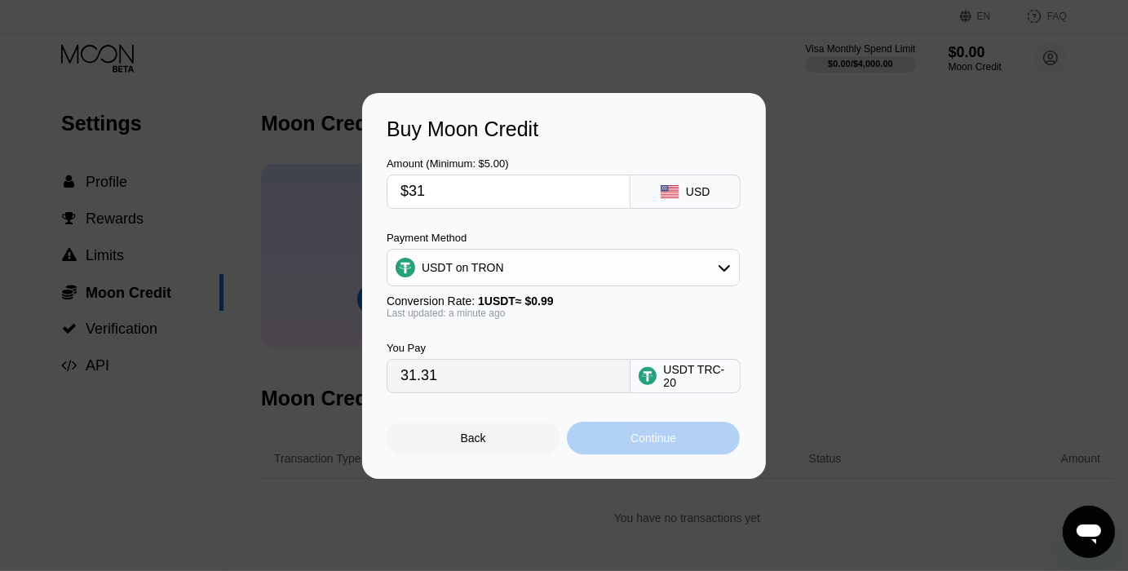
click at [642, 440] on div "Continue" at bounding box center [653, 437] width 46 height 13
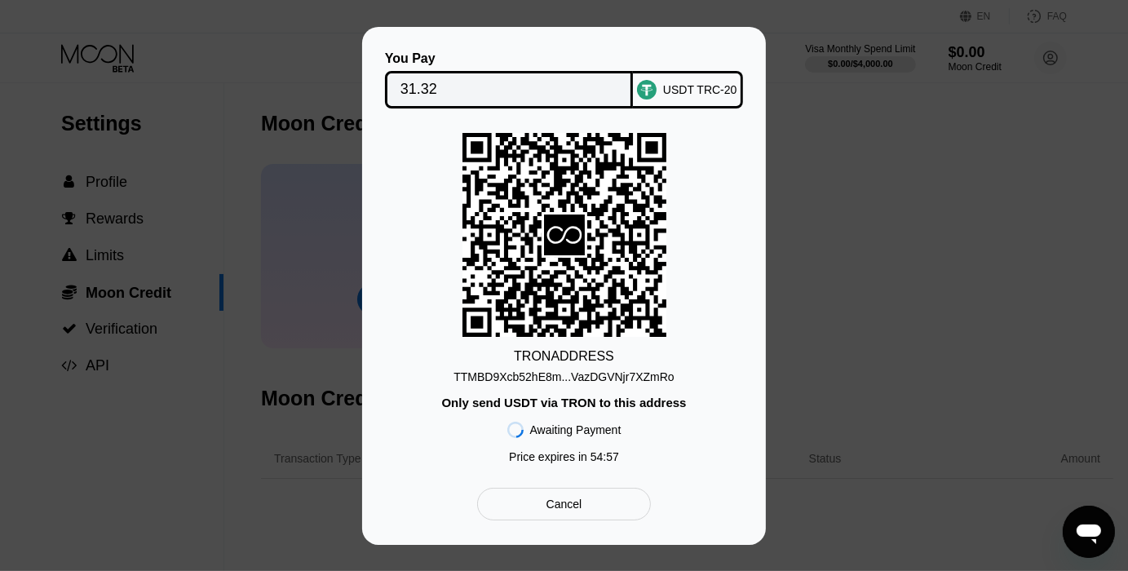
click at [643, 380] on div "TTMBD9Xcb52hE8m...VazDGVNjr7XZmRo" at bounding box center [563, 376] width 220 height 13
click at [1093, 526] on icon "Open messaging window" at bounding box center [1088, 534] width 24 height 20
